Goal: Book appointment/travel/reservation

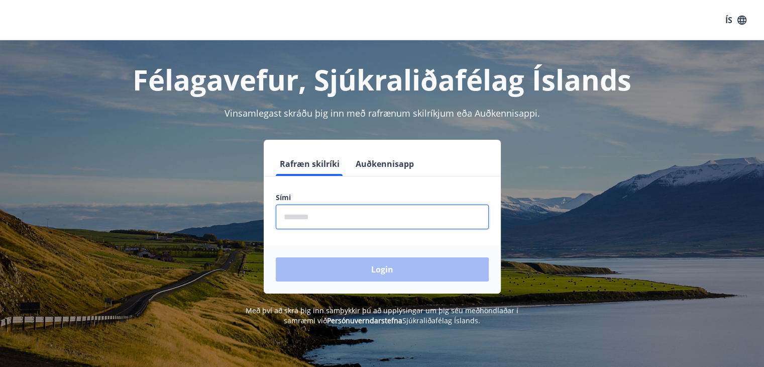
click at [300, 217] on input "phone" at bounding box center [382, 216] width 213 height 25
type input "********"
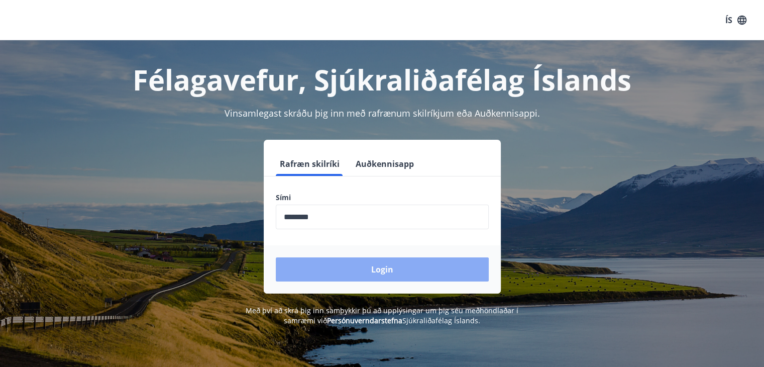
click at [379, 274] on button "Login" at bounding box center [382, 269] width 213 height 24
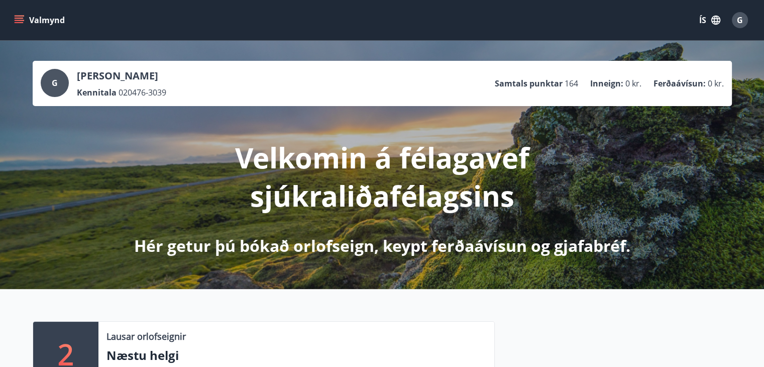
click at [22, 19] on icon "menu" at bounding box center [19, 20] width 10 height 10
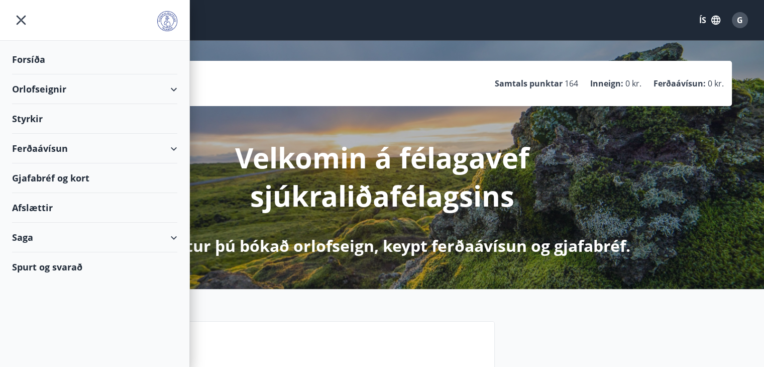
click at [179, 81] on div "Orlofseignir" at bounding box center [94, 89] width 189 height 30
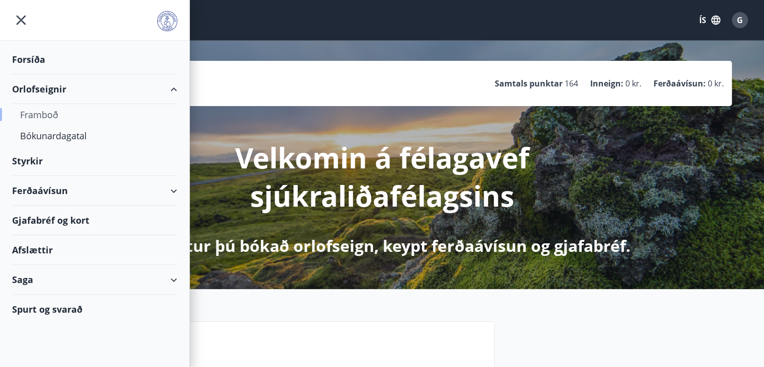
click at [47, 115] on div "Framboð" at bounding box center [94, 114] width 149 height 21
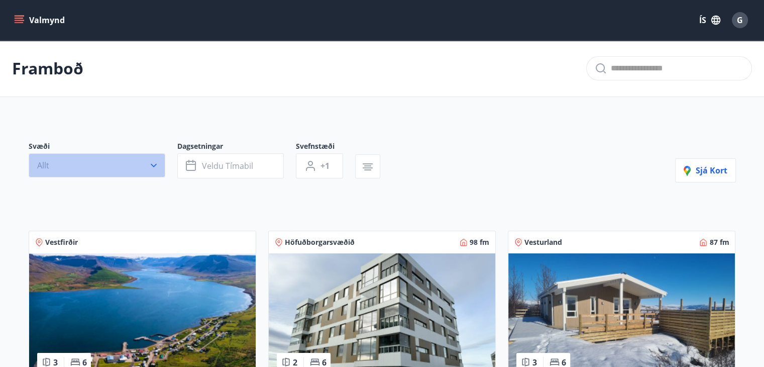
click at [153, 167] on icon "button" at bounding box center [154, 165] width 10 height 10
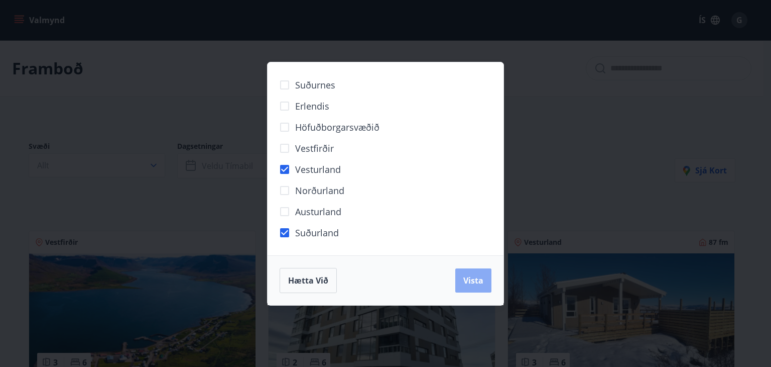
click at [472, 281] on span "Vista" at bounding box center [473, 280] width 20 height 11
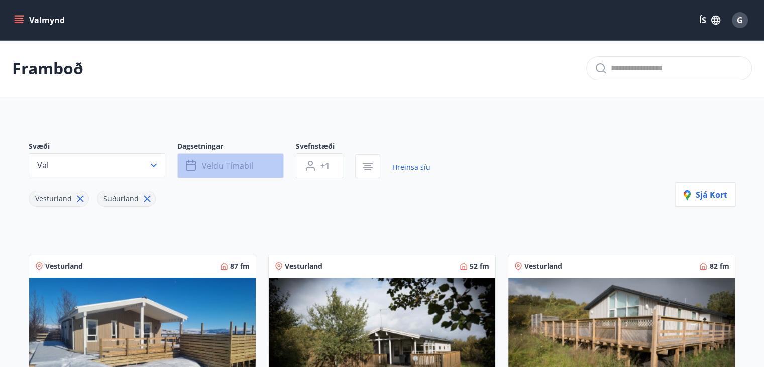
click at [223, 165] on span "Veldu tímabil" at bounding box center [227, 165] width 51 height 11
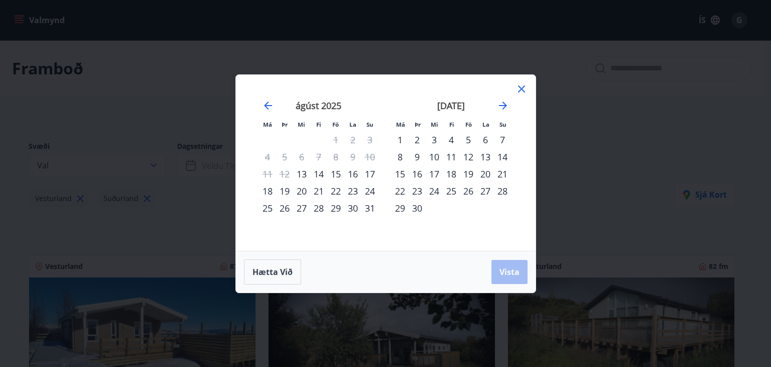
click at [397, 139] on div "1" at bounding box center [400, 139] width 17 height 17
click at [504, 108] on icon "Move forward to switch to the next month." at bounding box center [503, 105] width 12 height 12
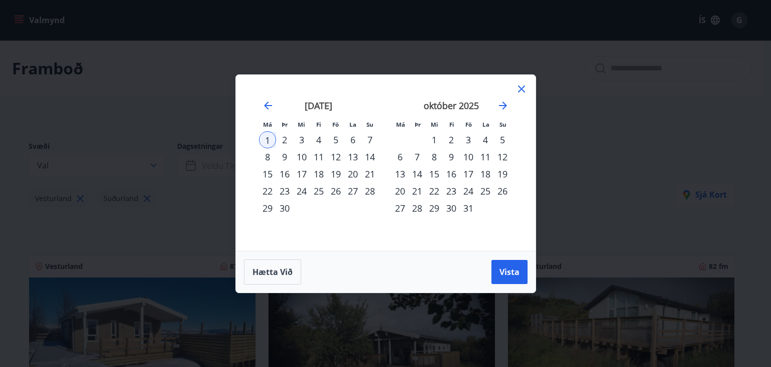
click at [467, 207] on div "31" at bounding box center [468, 207] width 17 height 17
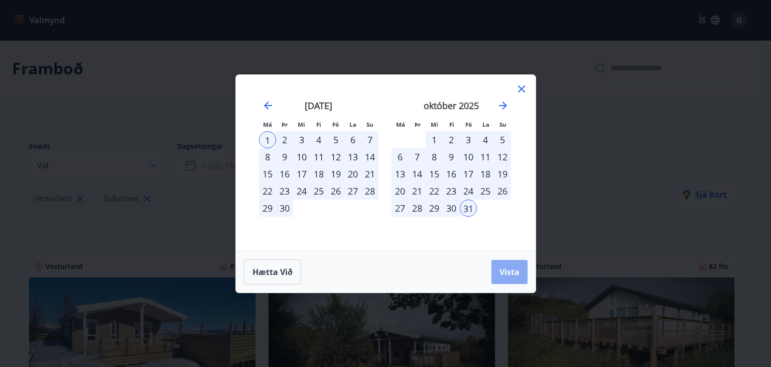
click at [507, 277] on button "Vista" at bounding box center [510, 272] width 36 height 24
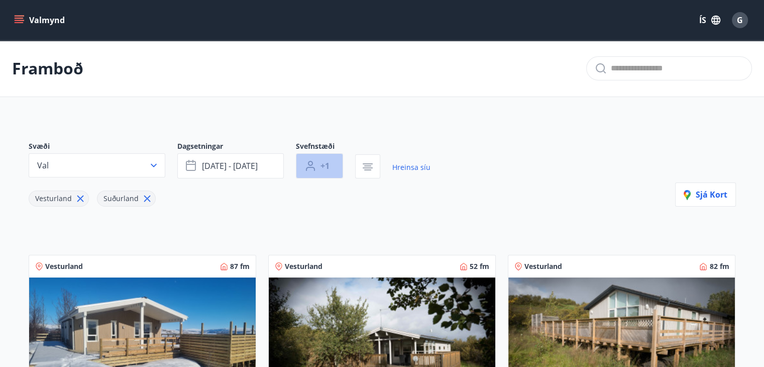
click at [324, 167] on span "+1" at bounding box center [324, 165] width 9 height 11
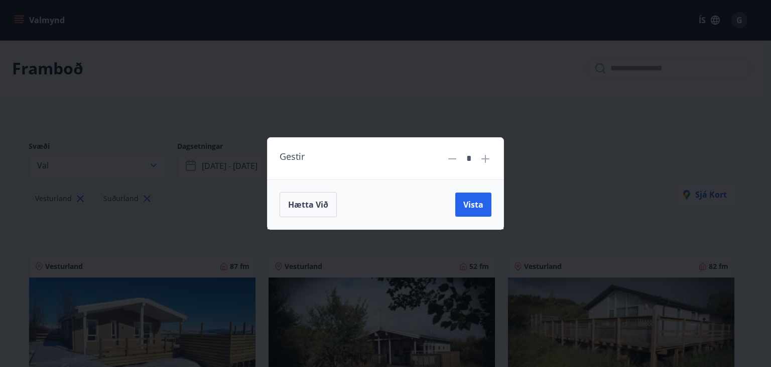
click at [484, 157] on icon at bounding box center [486, 159] width 12 height 12
type input "*"
click at [468, 205] on span "Vista" at bounding box center [473, 204] width 20 height 11
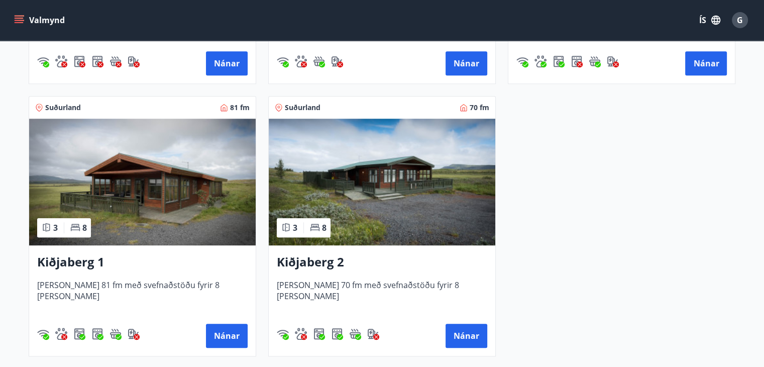
scroll to position [704, 0]
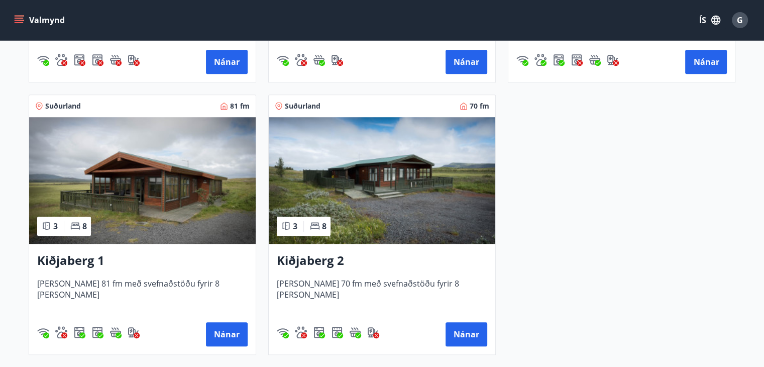
click at [143, 223] on img at bounding box center [142, 180] width 226 height 127
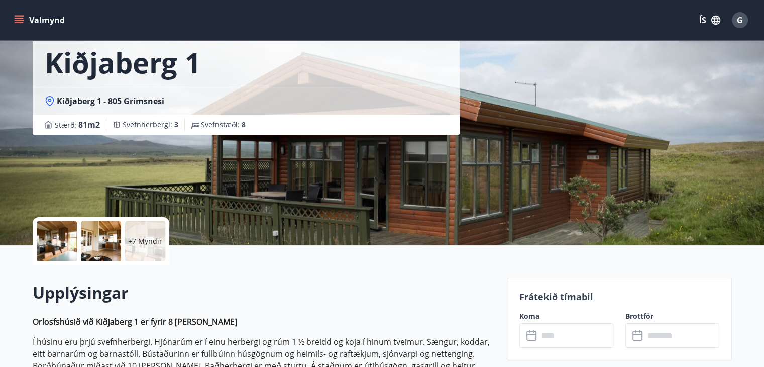
scroll to position [239, 0]
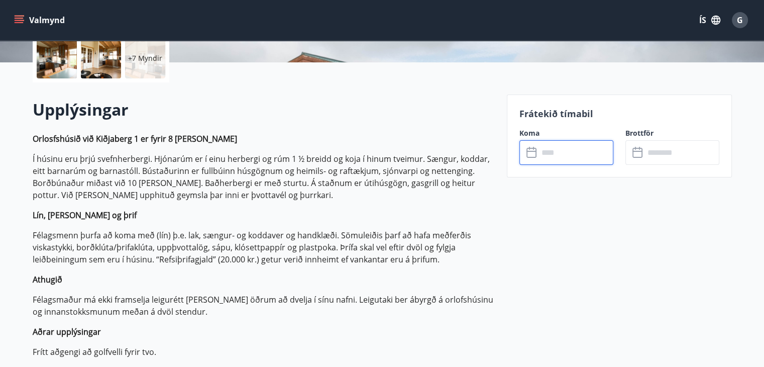
click at [565, 150] on input "text" at bounding box center [575, 152] width 75 height 25
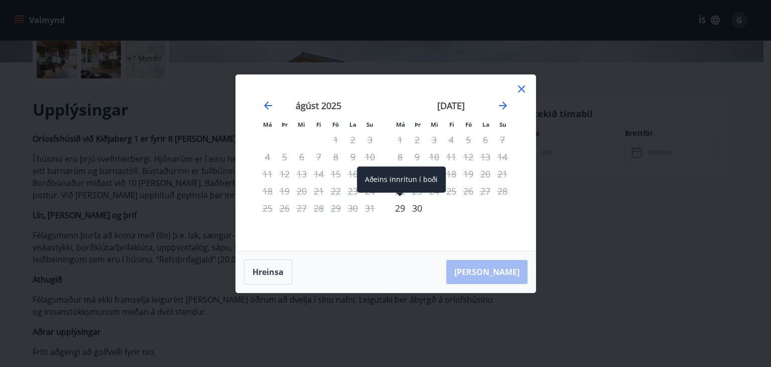
click at [396, 206] on div "29" at bounding box center [400, 207] width 17 height 17
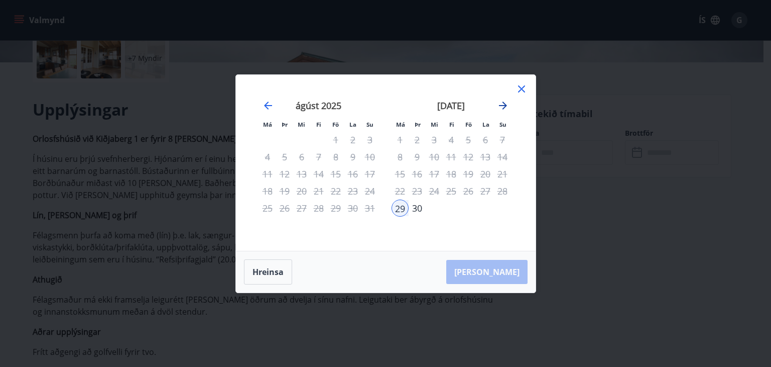
click at [502, 105] on icon "Move forward to switch to the next month." at bounding box center [503, 105] width 8 height 8
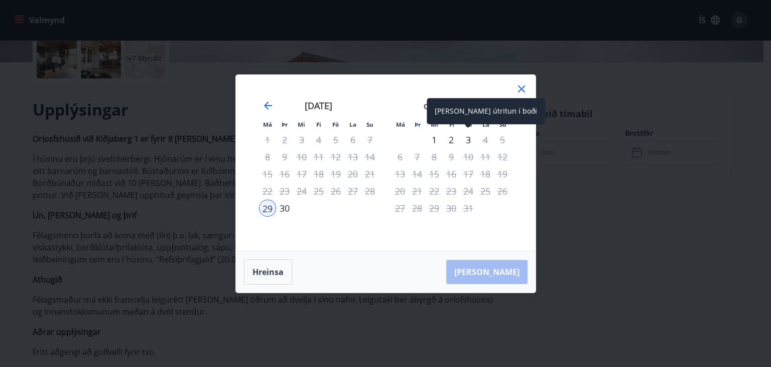
click at [468, 142] on div "3" at bounding box center [468, 139] width 17 height 17
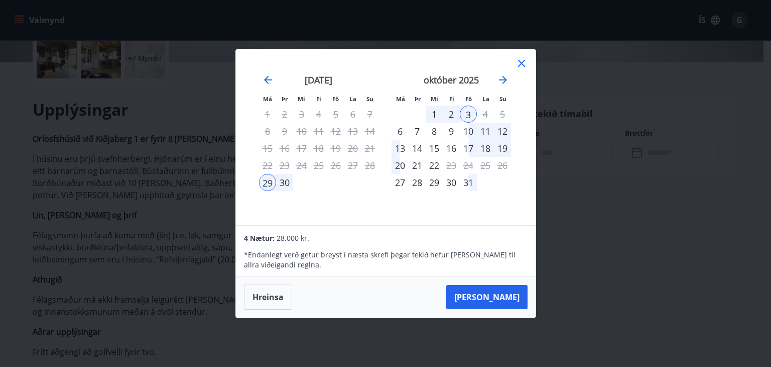
click at [512, 189] on div "[DATE] 1 2 3 4 5 6 7 8 9 10 11 12 13 14 15 16 17 18 19 20 21 22 23 24 25 26 27 …" at bounding box center [451, 143] width 133 height 165
click at [522, 61] on icon at bounding box center [522, 63] width 12 height 12
